Goal: Download file/media

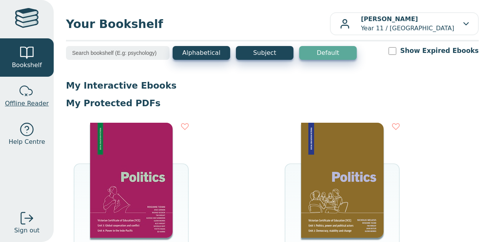
click at [22, 106] on span "Offline Reader" at bounding box center [27, 103] width 44 height 9
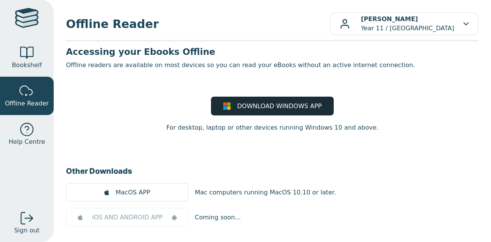
click at [290, 104] on span "DOWNLOAD WINDOWS APP" at bounding box center [279, 106] width 84 height 9
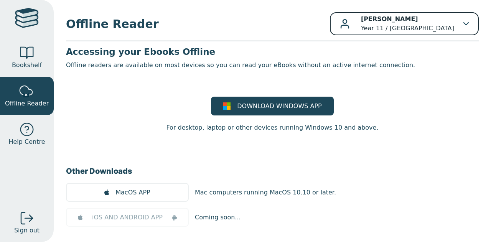
click at [399, 26] on p "[PERSON_NAME] Year 11 / [GEOGRAPHIC_DATA]" at bounding box center [407, 24] width 93 height 18
